Goal: Task Accomplishment & Management: Complete application form

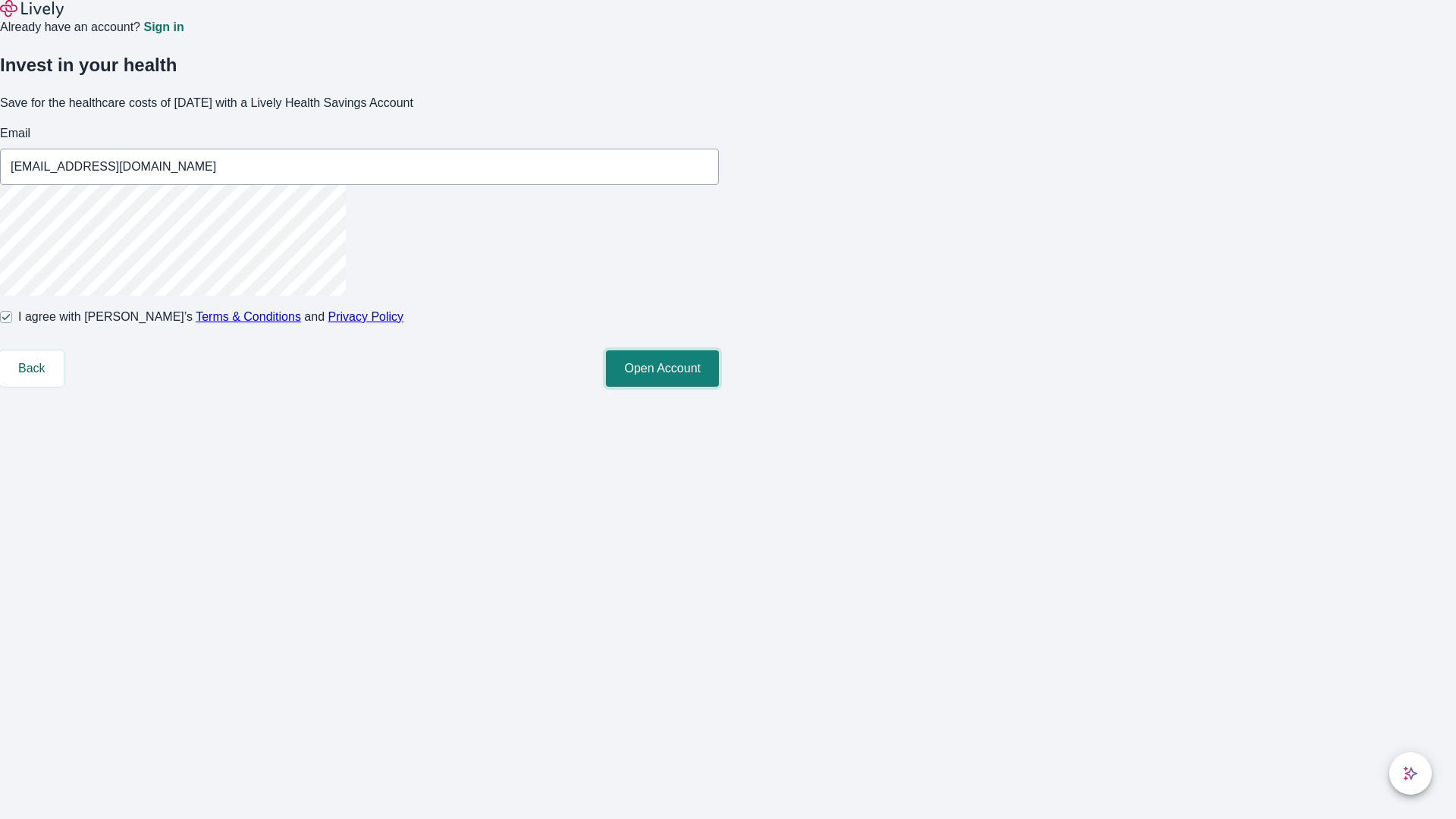
click at [719, 387] on button "Open Account" at bounding box center [662, 369] width 113 height 37
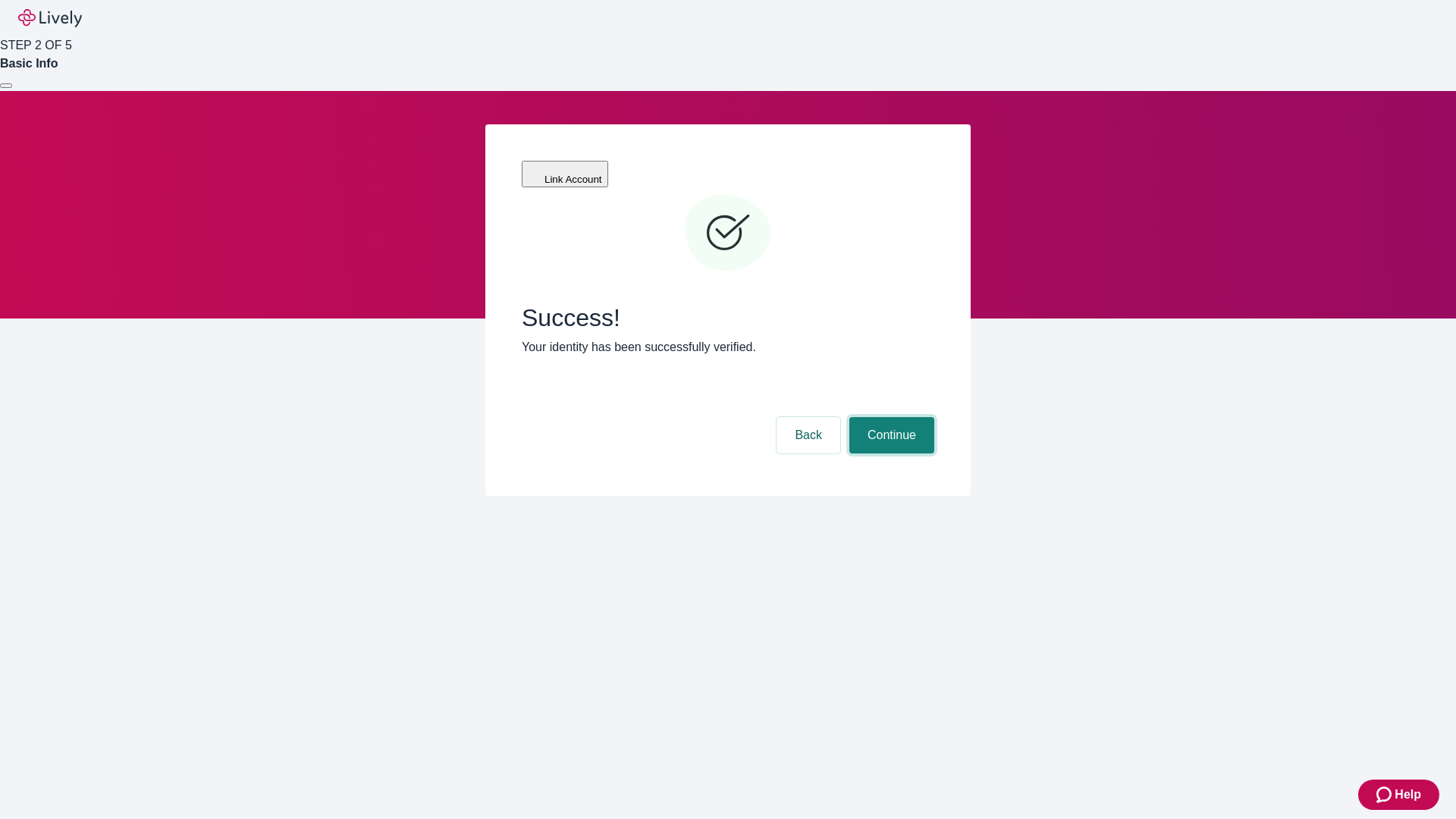
click at [889, 417] on button "Continue" at bounding box center [892, 435] width 85 height 37
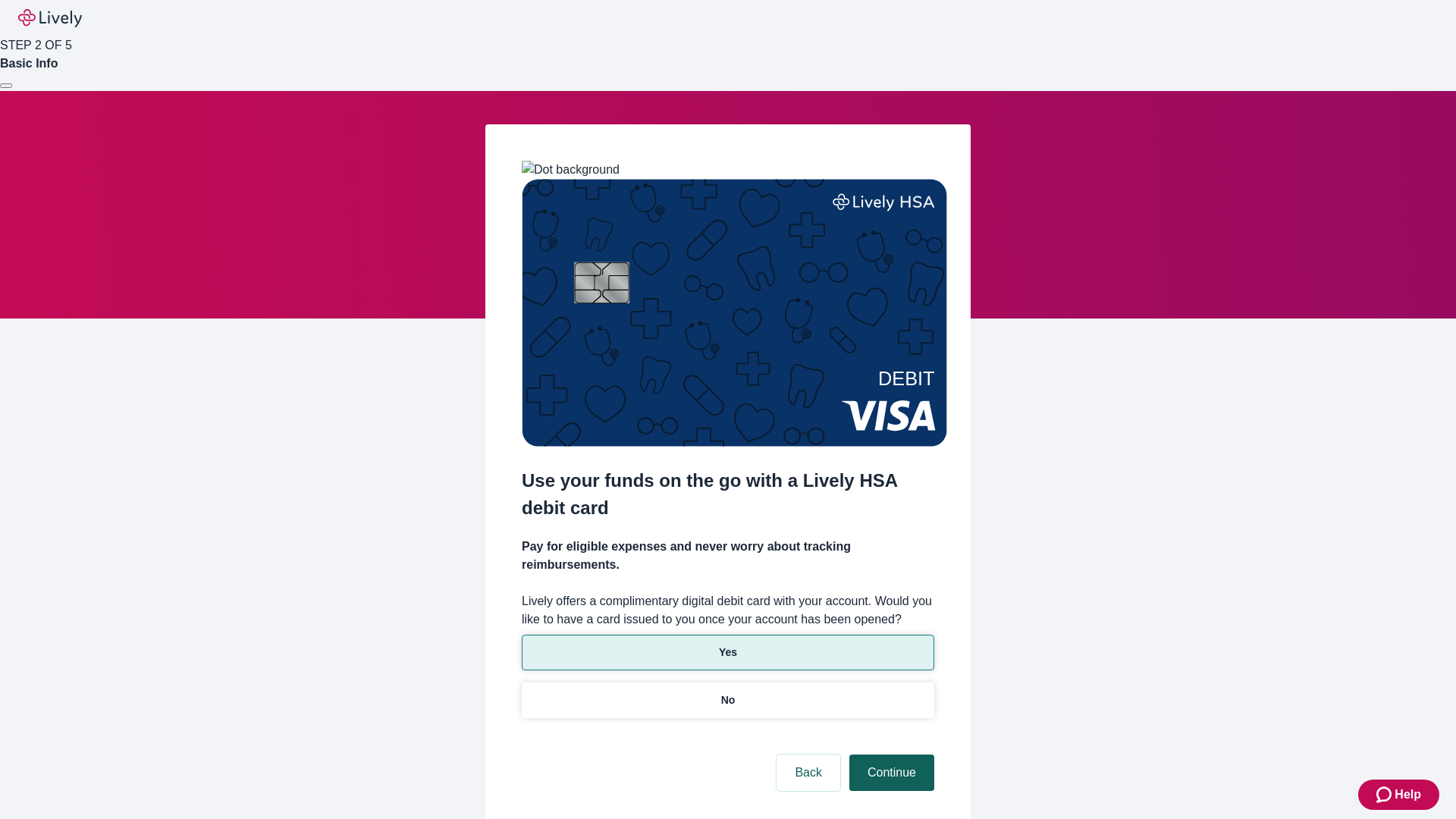
click at [727, 692] on p "No" at bounding box center [728, 700] width 14 height 16
click at [889, 755] on button "Continue" at bounding box center [892, 773] width 85 height 37
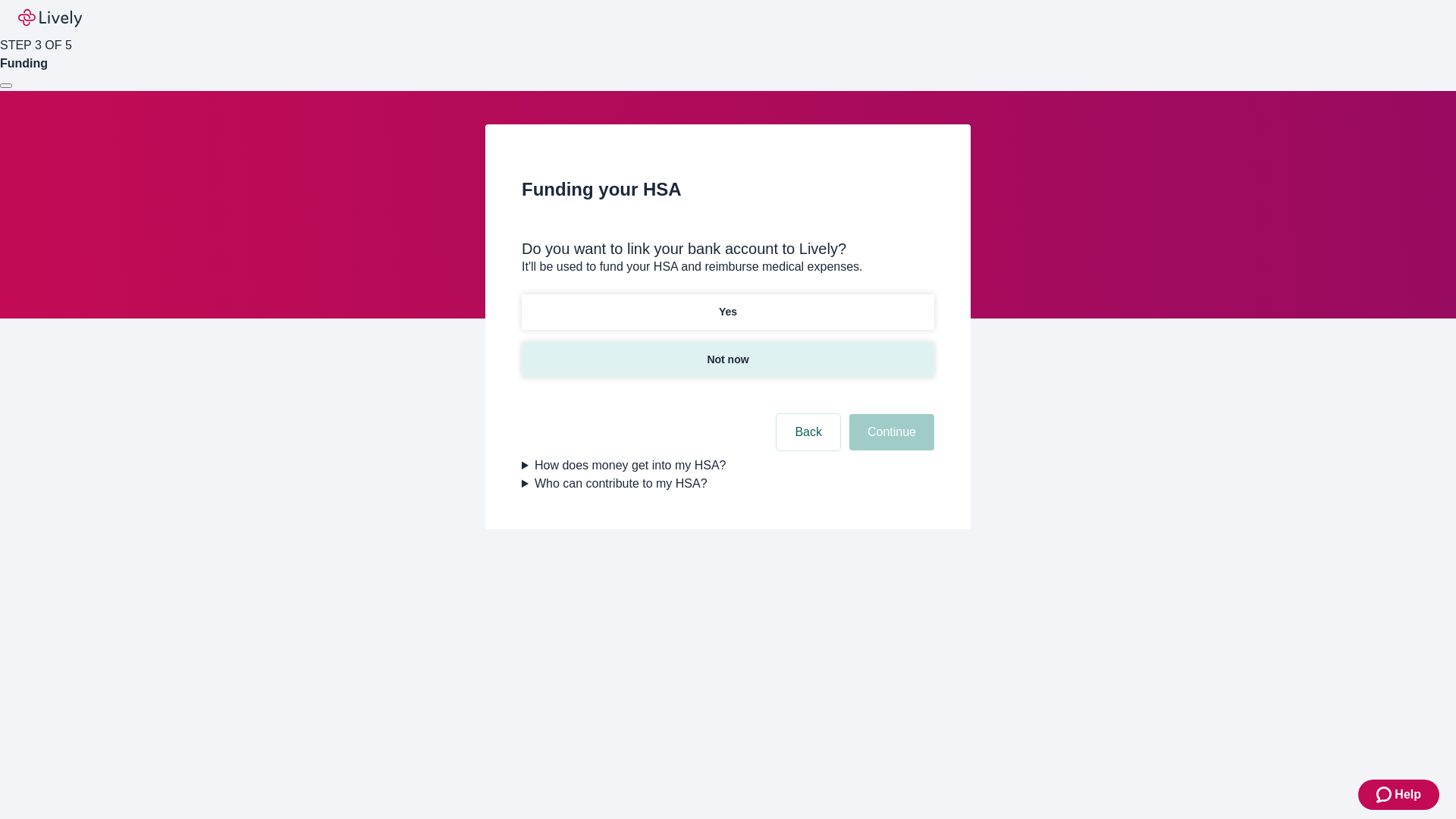
click at [727, 352] on p "Not now" at bounding box center [727, 360] width 42 height 16
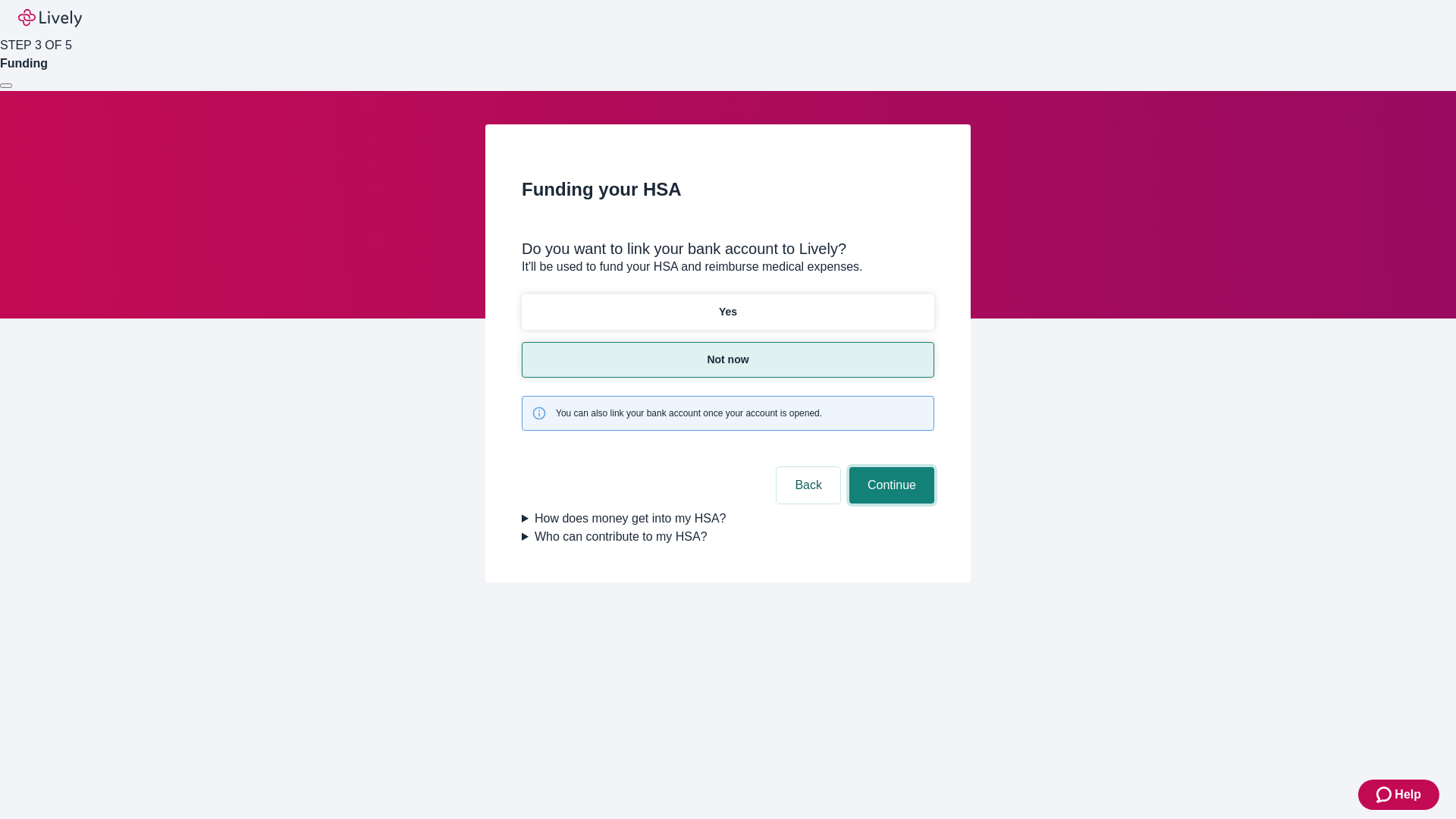
click at [889, 467] on button "Continue" at bounding box center [892, 485] width 85 height 37
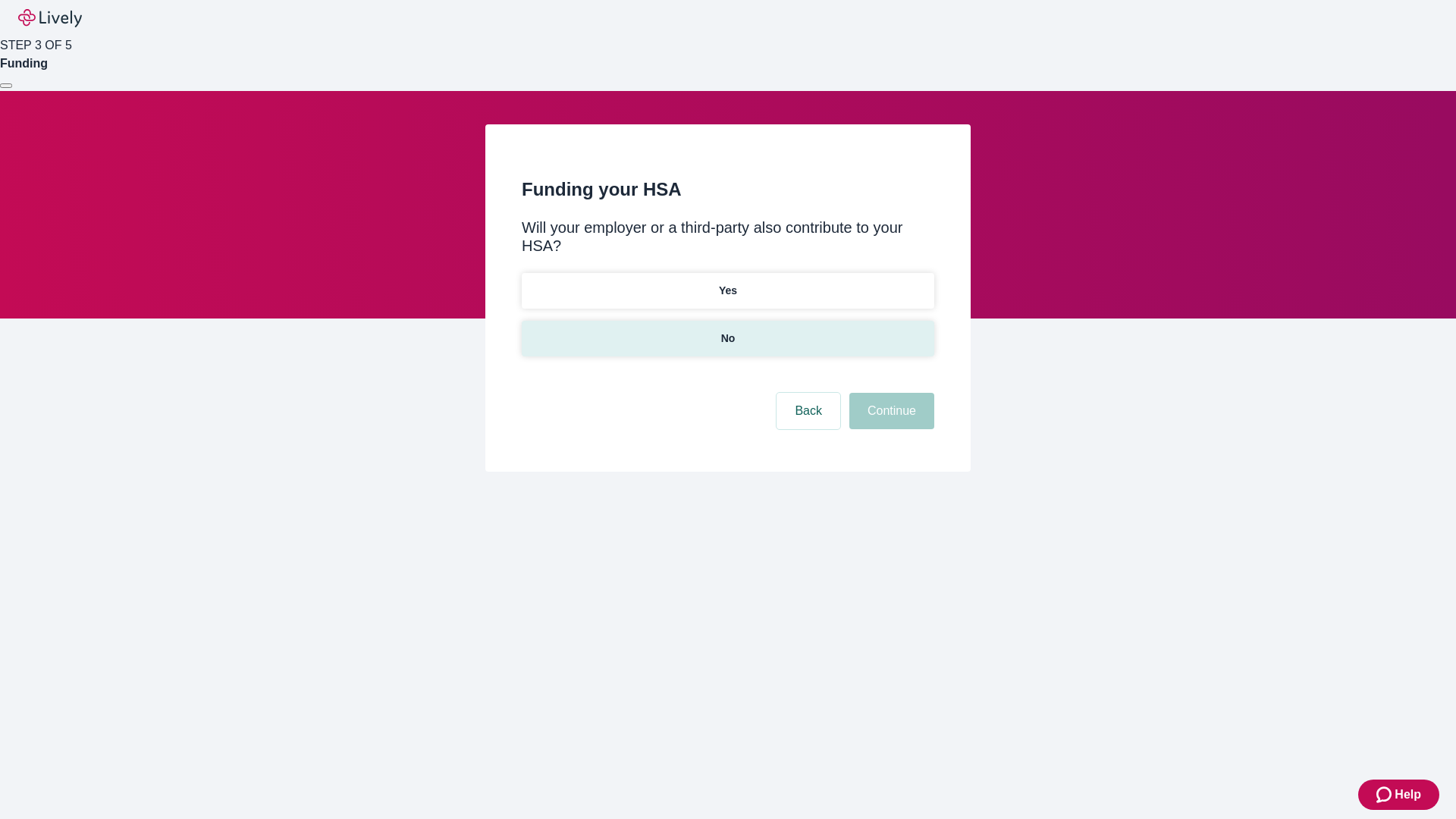
click at [727, 330] on p "No" at bounding box center [728, 338] width 14 height 16
click at [889, 393] on button "Continue" at bounding box center [892, 411] width 85 height 37
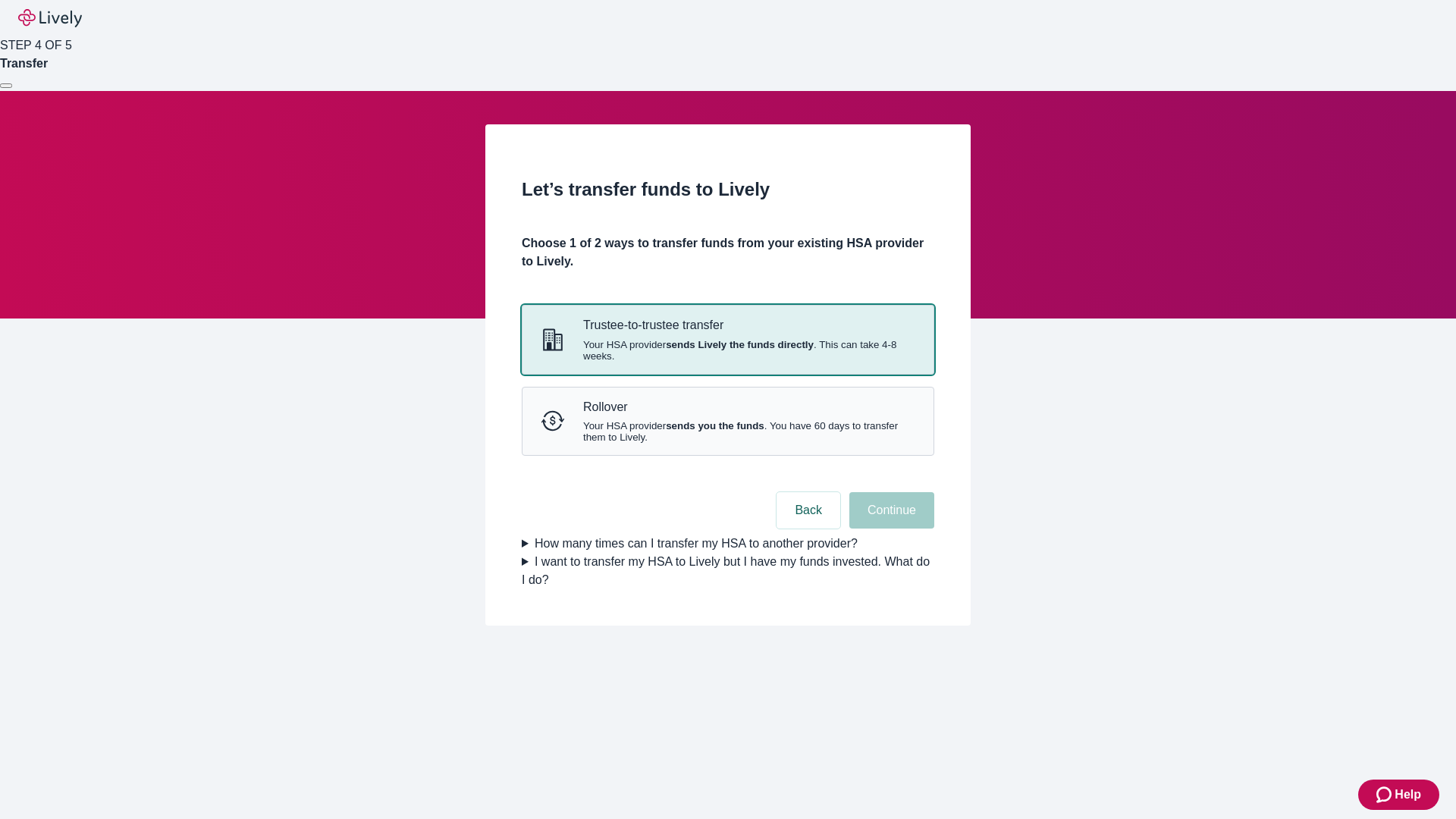
click at [727, 350] on strong "sends Lively the funds directly" at bounding box center [740, 345] width 148 height 12
click at [889, 529] on button "Continue" at bounding box center [892, 510] width 85 height 37
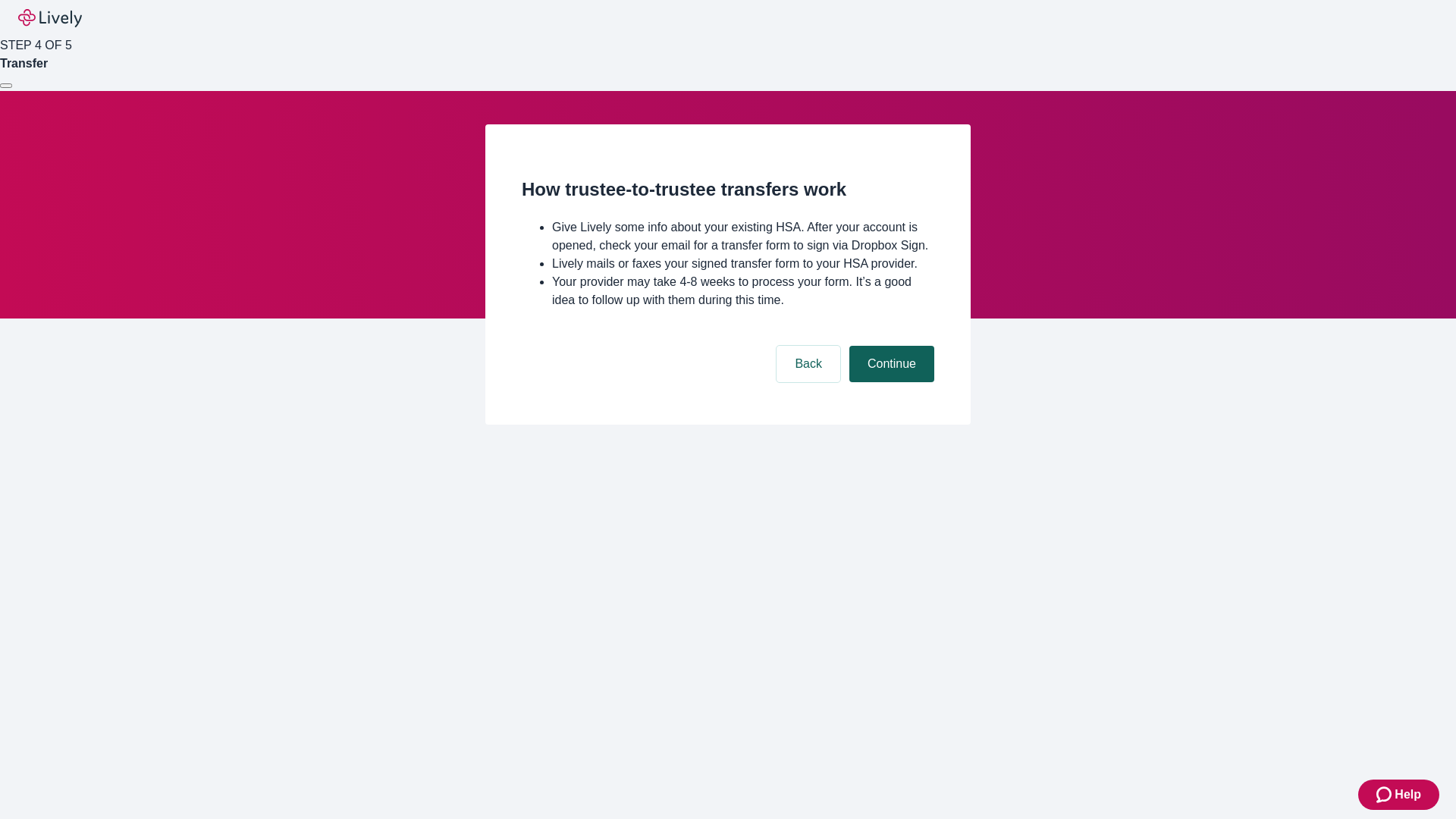
click at [889, 382] on button "Continue" at bounding box center [892, 365] width 85 height 37
